Goal: Check status: Check status

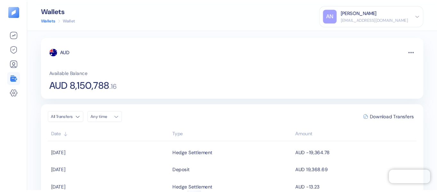
scroll to position [67, 0]
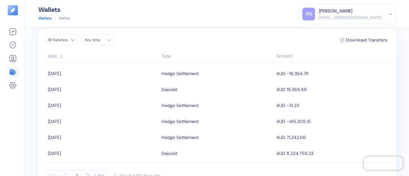
click at [46, 19] on link "Wallets" at bounding box center [44, 18] width 13 height 6
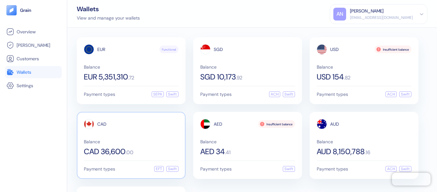
click at [139, 127] on div "CAD" at bounding box center [131, 124] width 95 height 10
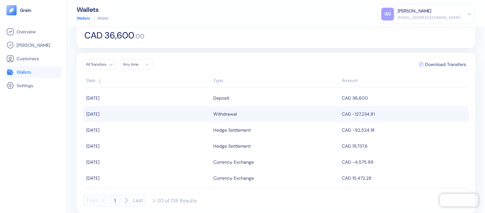
scroll to position [46, 0]
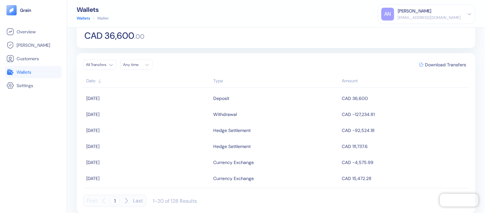
click at [82, 17] on link "Wallets" at bounding box center [83, 18] width 13 height 6
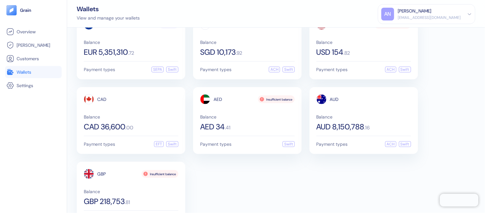
scroll to position [48, 0]
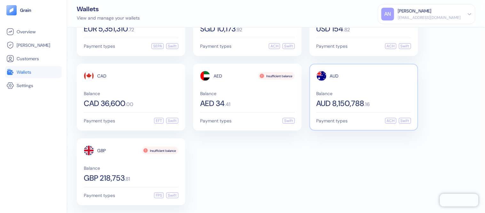
click at [345, 93] on span "Balance" at bounding box center [364, 93] width 95 height 4
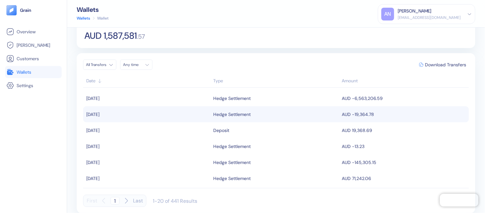
scroll to position [11, 0]
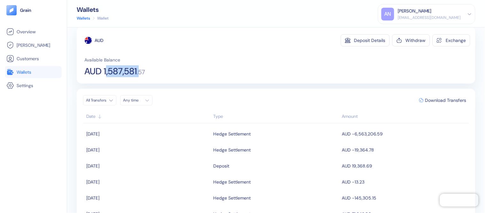
drag, startPoint x: 106, startPoint y: 71, endPoint x: 140, endPoint y: 74, distance: 34.3
click at [140, 74] on div "AUD 1,587,581 . 57" at bounding box center [114, 71] width 61 height 9
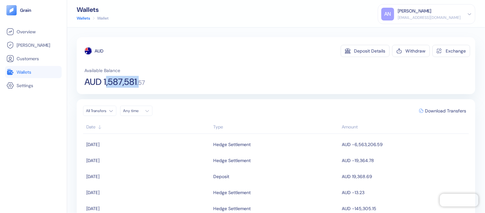
click at [83, 18] on link "Wallets" at bounding box center [83, 18] width 13 height 6
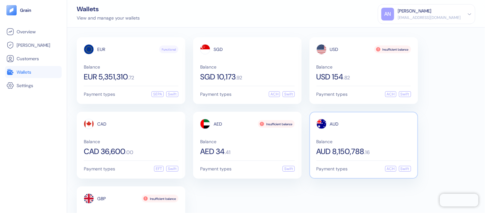
click at [359, 148] on span "AUD 8,150,788" at bounding box center [341, 151] width 48 height 8
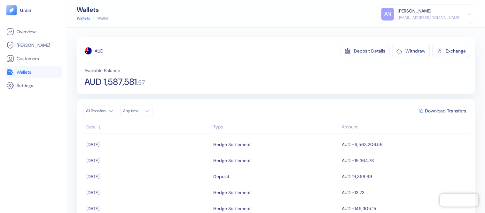
click at [88, 18] on link "Wallets" at bounding box center [83, 18] width 13 height 6
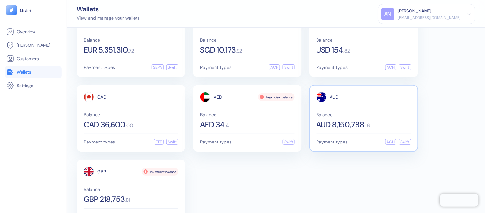
scroll to position [48, 0]
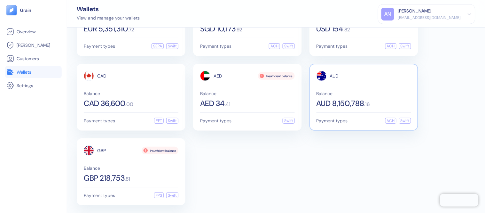
click at [349, 123] on div "AUD Balance AUD 8,150,788 . 16 Payment types ACH Swift" at bounding box center [363, 97] width 109 height 67
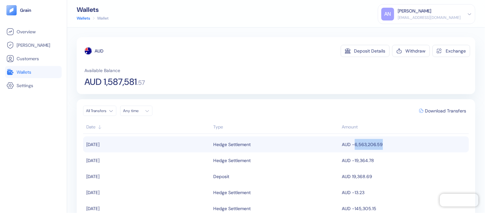
drag, startPoint x: 375, startPoint y: 144, endPoint x: 348, endPoint y: 145, distance: 27.8
click at [348, 145] on td "AUD -6,563,206.59" at bounding box center [405, 144] width 129 height 16
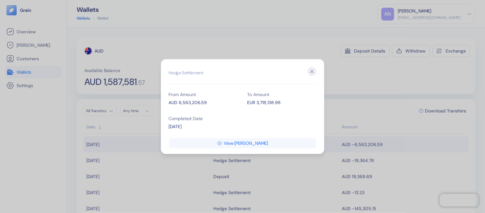
copy span "6,563,206.59"
click at [185, 102] on div "AUD 6,563,206.59" at bounding box center [203, 102] width 69 height 7
copy div "6,563,206.59"
click at [309, 72] on icon "button" at bounding box center [312, 71] width 9 height 9
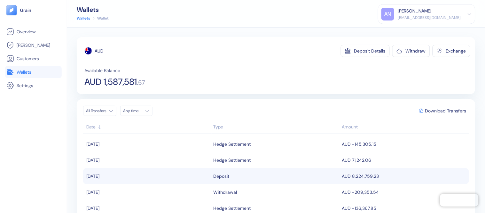
scroll to position [71, 0]
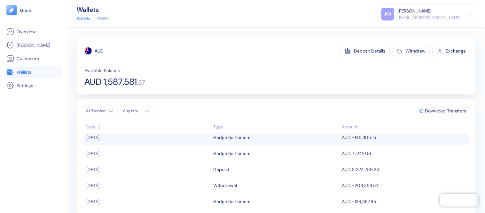
click at [353, 140] on td "AUD -145,305.15" at bounding box center [405, 137] width 129 height 16
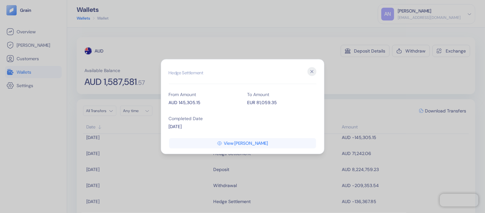
click at [186, 106] on div "AUD 145,305.15" at bounding box center [203, 102] width 69 height 7
click at [186, 105] on div "AUD 145,305.15" at bounding box center [203, 102] width 69 height 7
copy div "145,305.15"
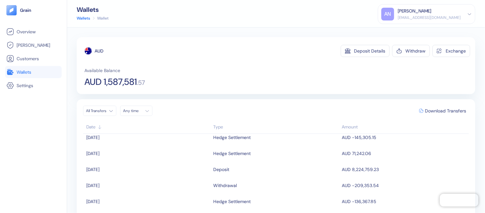
click at [30, 70] on span "Wallets" at bounding box center [24, 72] width 15 height 6
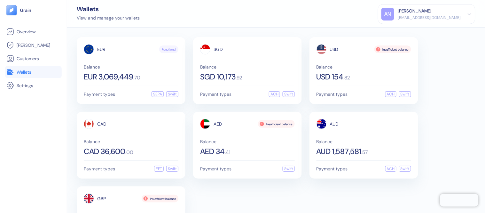
click at [467, 14] on icon at bounding box center [469, 14] width 4 height 4
click at [407, 33] on div "Sign Out" at bounding box center [399, 31] width 18 height 7
